Goal: Task Accomplishment & Management: Manage account settings

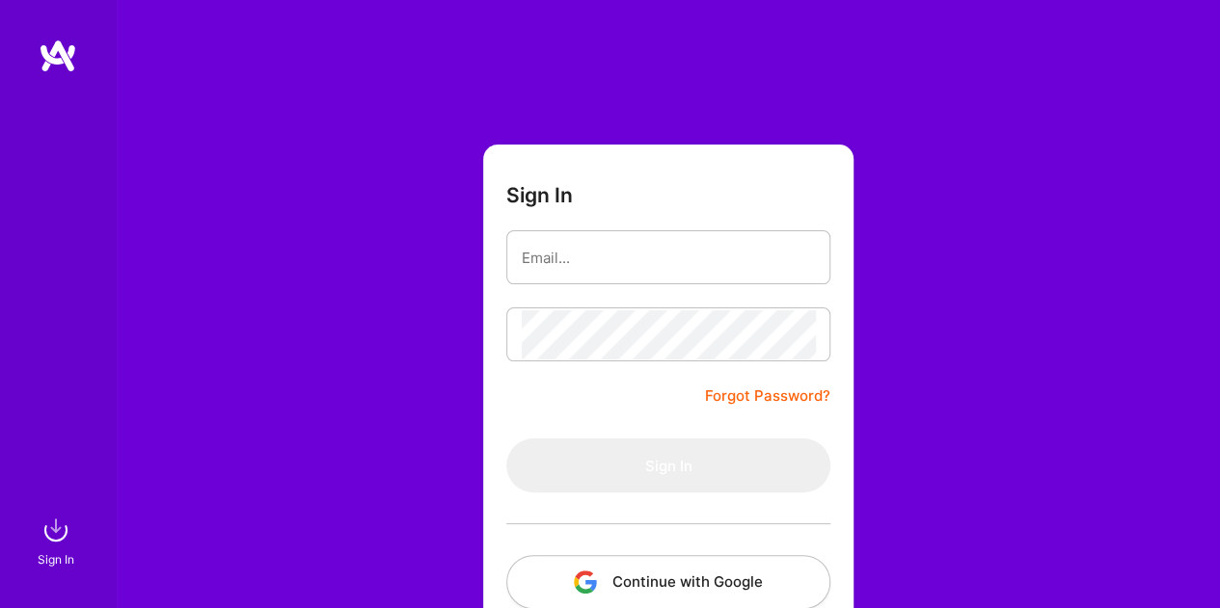
scroll to position [116, 0]
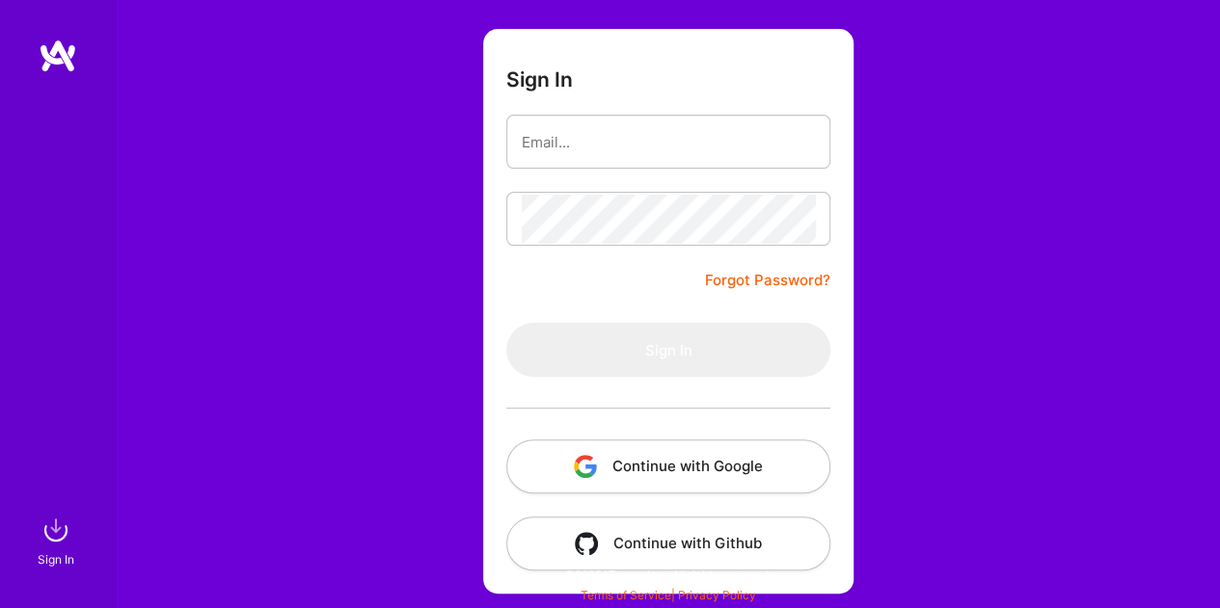
click at [674, 464] on button "Continue with Google" at bounding box center [668, 467] width 324 height 54
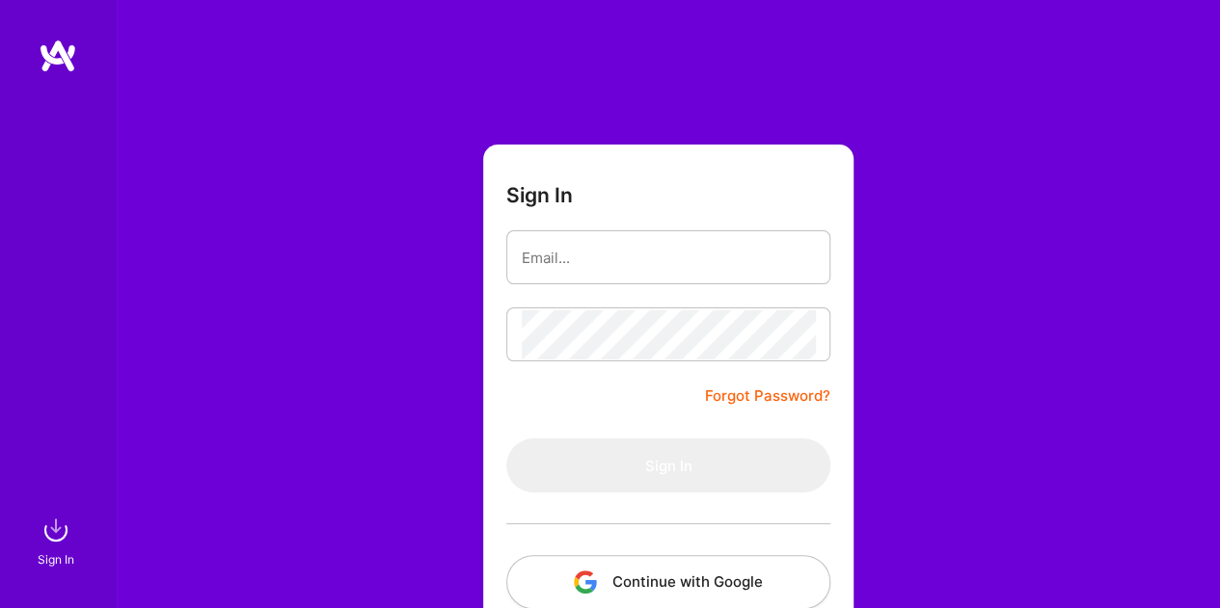
scroll to position [116, 0]
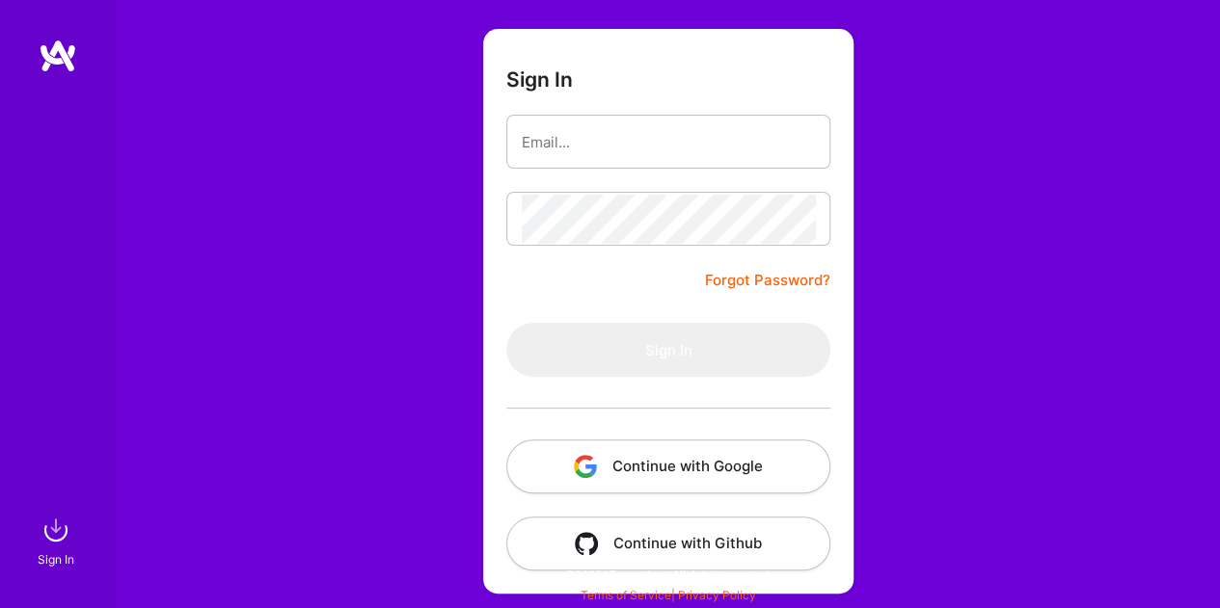
click at [729, 475] on button "Continue with Google" at bounding box center [668, 467] width 324 height 54
